Goal: Find specific page/section: Find specific page/section

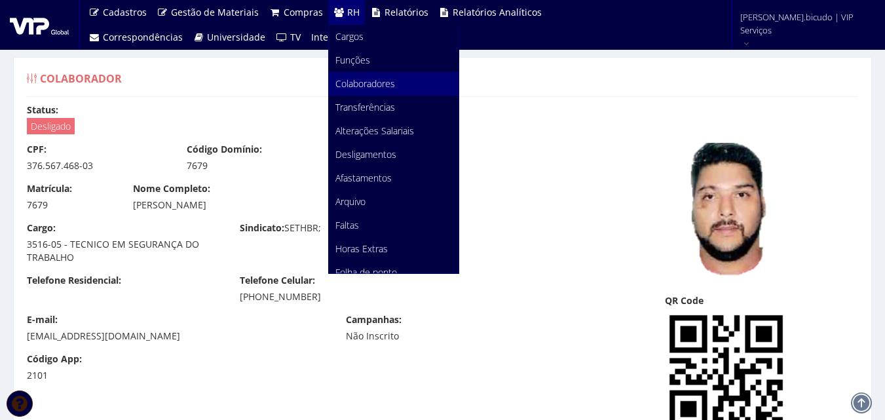
click at [357, 82] on span "Colaboradores" at bounding box center [365, 83] width 60 height 12
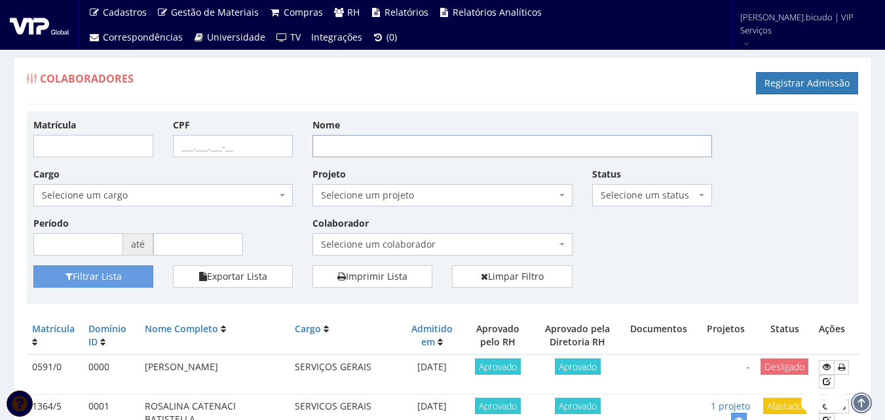
click at [467, 135] on input "Nome" at bounding box center [511, 146] width 399 height 22
type input "[PERSON_NAME]"
click at [93, 269] on button "Filtrar Lista" at bounding box center [93, 276] width 120 height 22
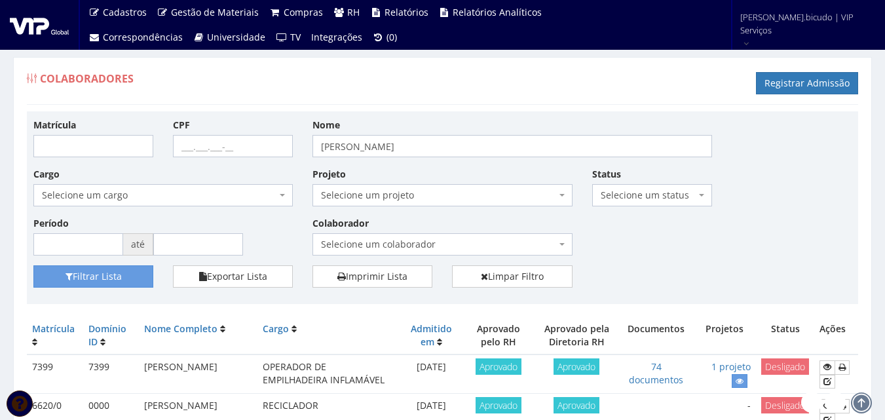
scroll to position [65, 0]
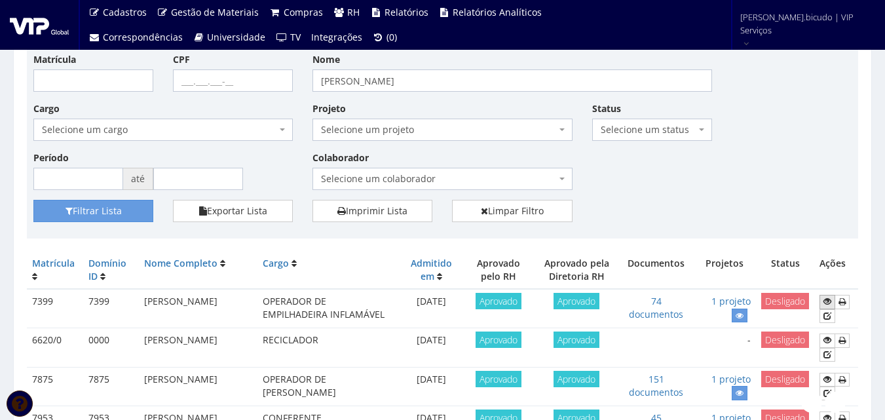
click at [829, 298] on icon at bounding box center [827, 301] width 8 height 9
click at [830, 298] on icon at bounding box center [827, 301] width 8 height 9
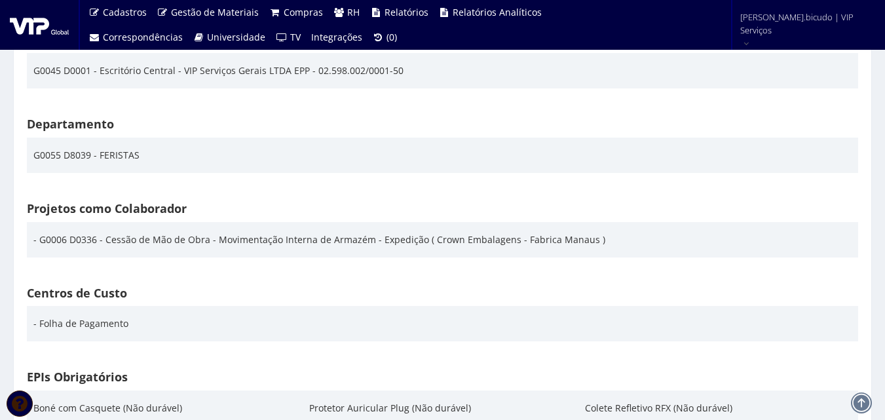
scroll to position [2096, 0]
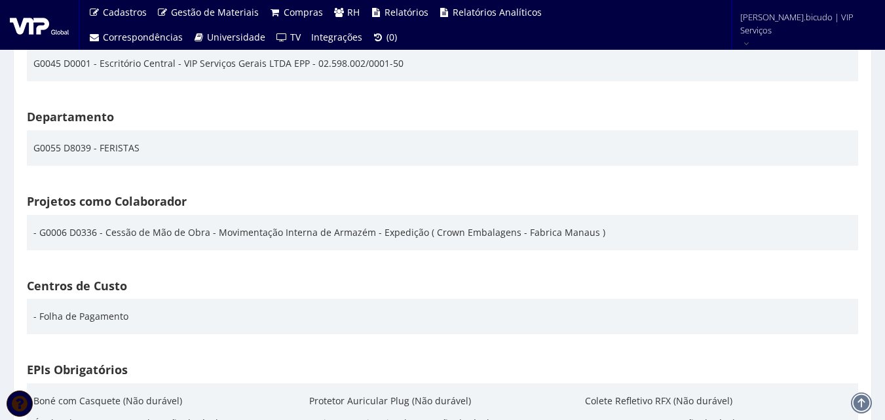
drag, startPoint x: 377, startPoint y: 232, endPoint x: 597, endPoint y: 241, distance: 220.2
click at [597, 241] on div "- G0006 D0336 - Cessão de Mão de Obra - Movimentação Interna de Armazém - Exped…" at bounding box center [442, 232] width 818 height 22
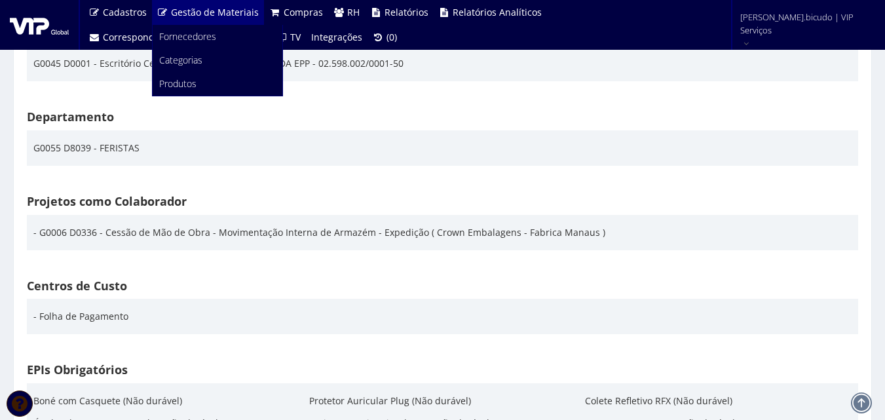
copy div "Expedição ( Crown Embalagens - Fabrica Manaus )"
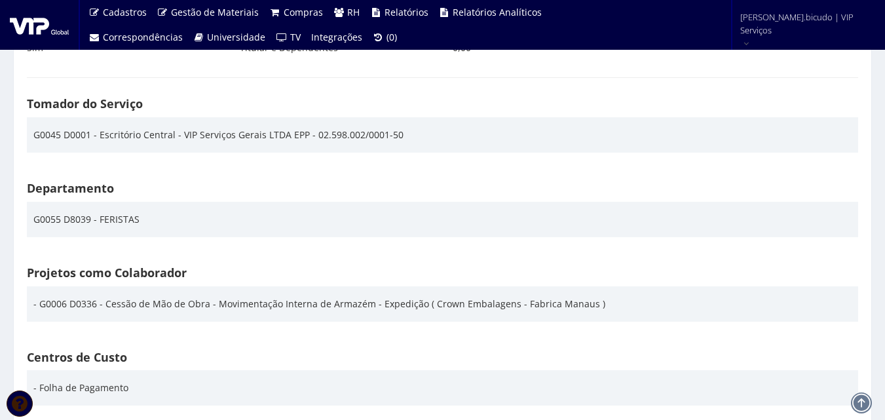
scroll to position [1899, 0]
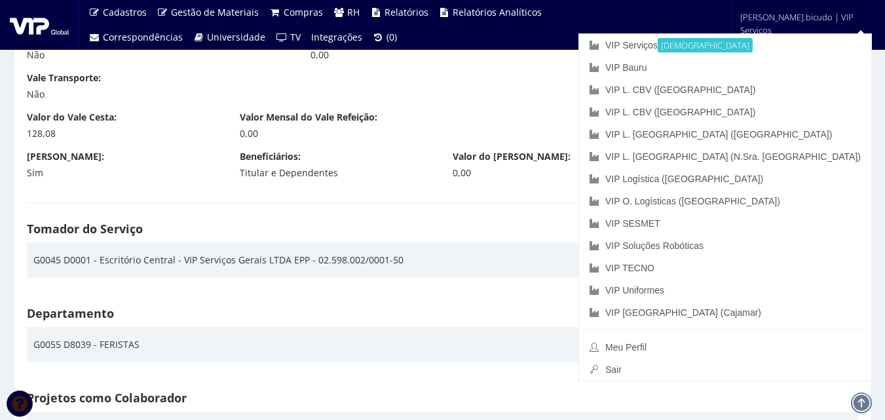
click at [639, 121] on div "Valor do Vale Cesta: 128,08 Valor Mensal do Vale Refeição: 0,00" at bounding box center [442, 130] width 851 height 39
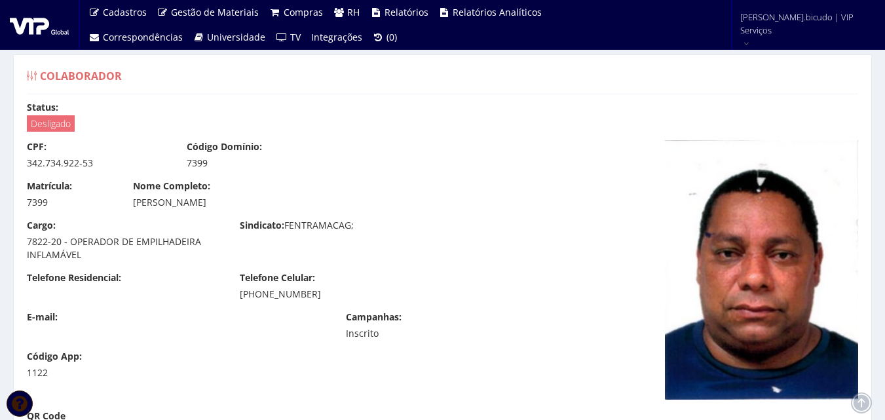
scroll to position [0, 0]
